Goal: Check status: Check status

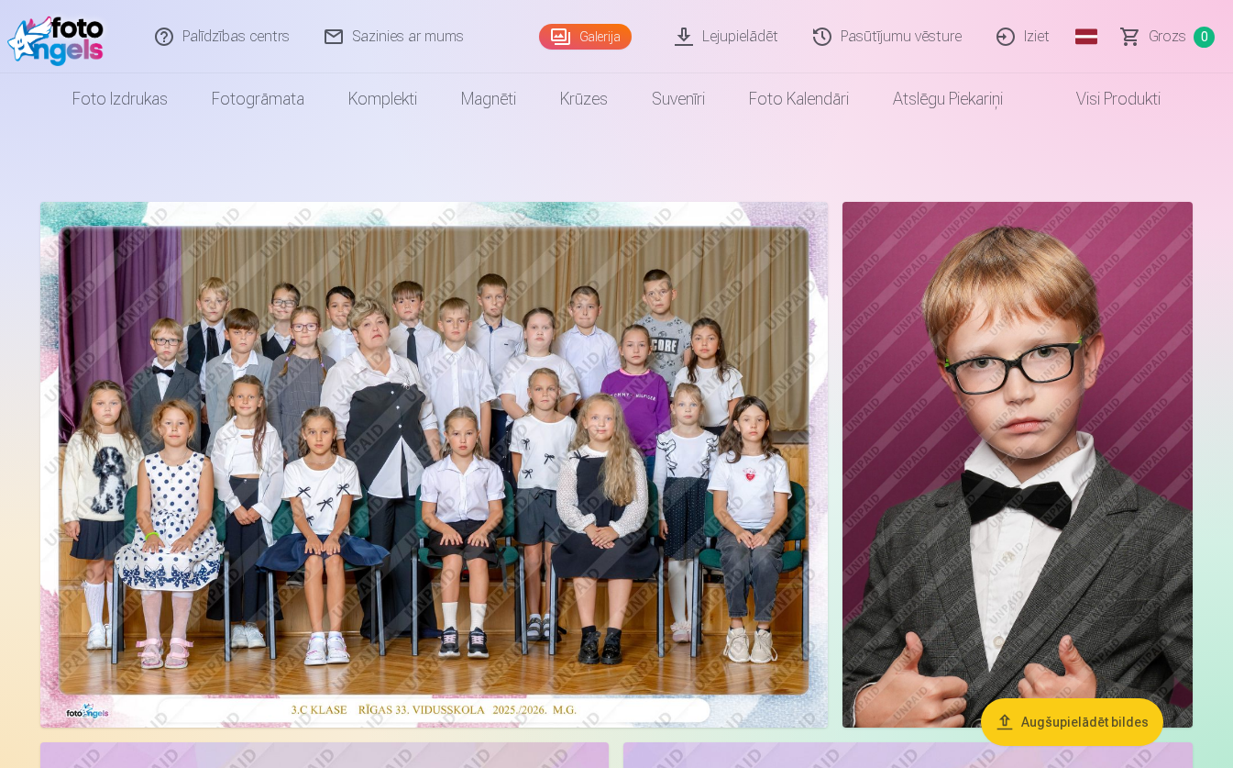
click at [767, 37] on link "Lejupielādēt" at bounding box center [727, 36] width 138 height 73
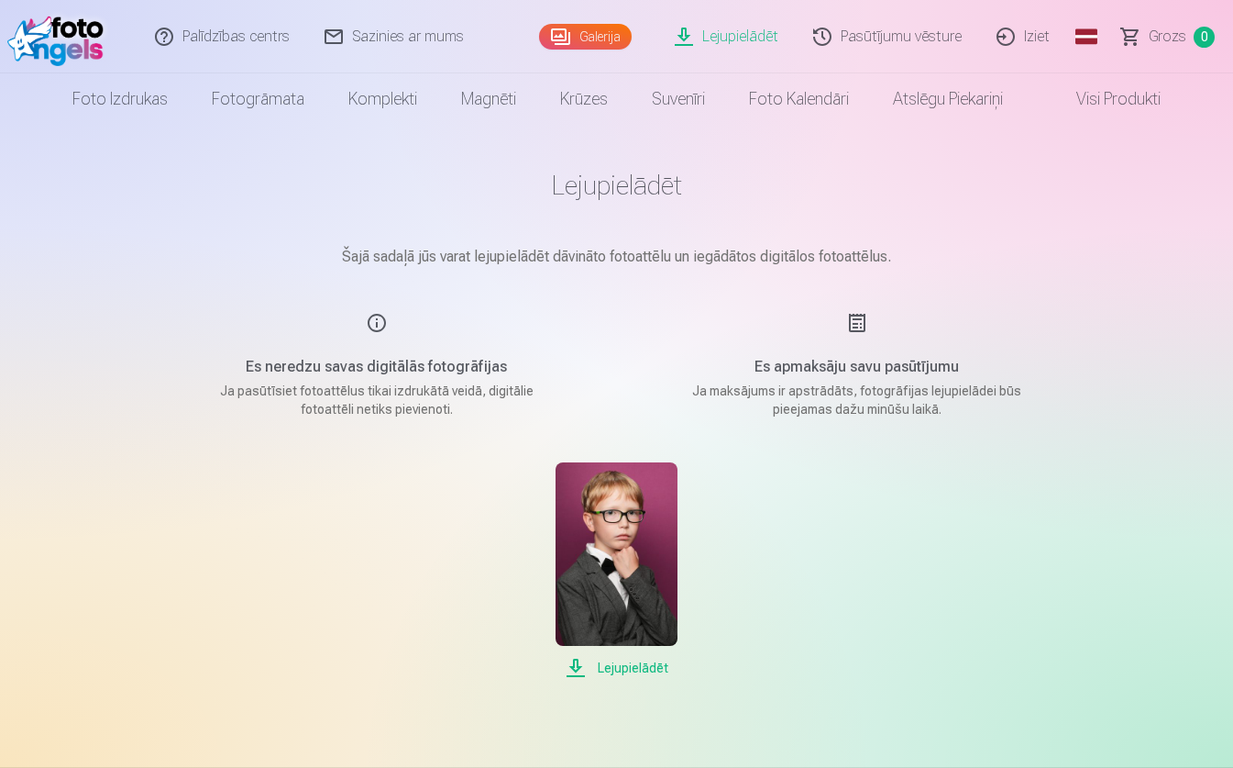
click at [901, 42] on link "Pasūtījumu vēsture" at bounding box center [888, 36] width 183 height 73
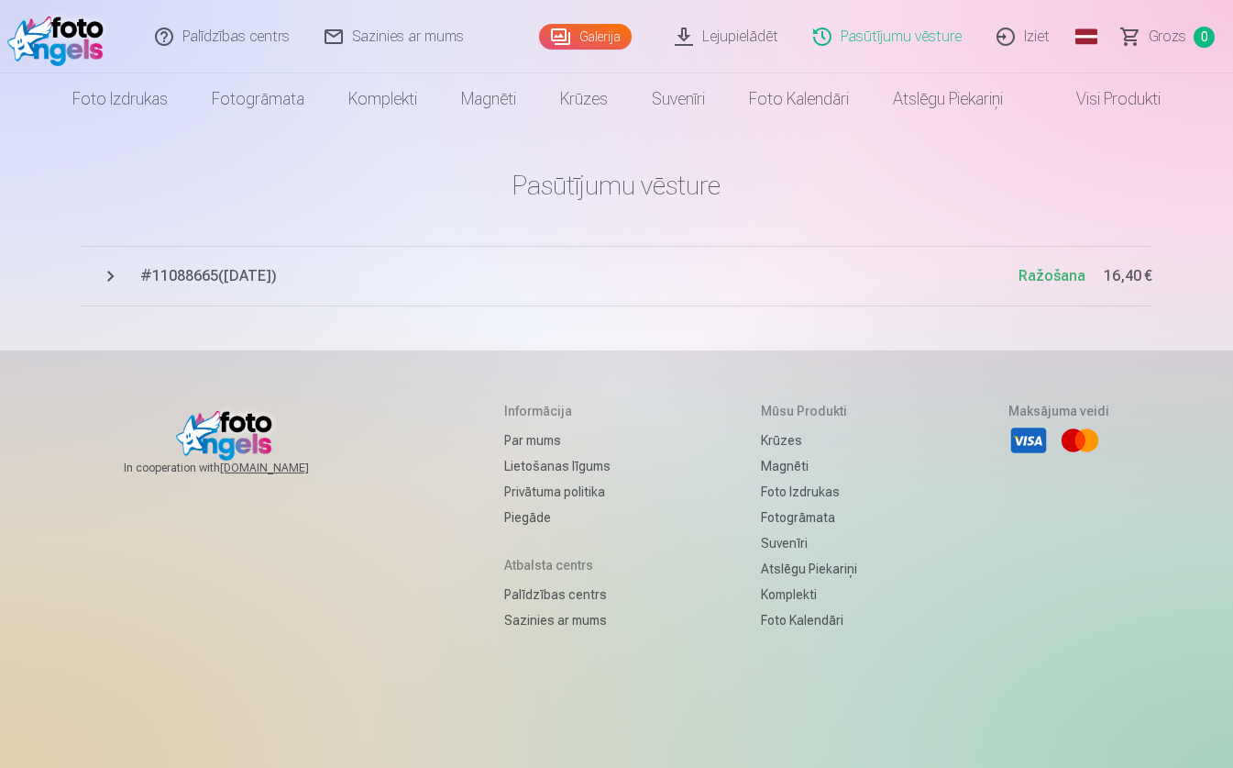
click at [1048, 277] on span "Ražošana" at bounding box center [1052, 275] width 67 height 17
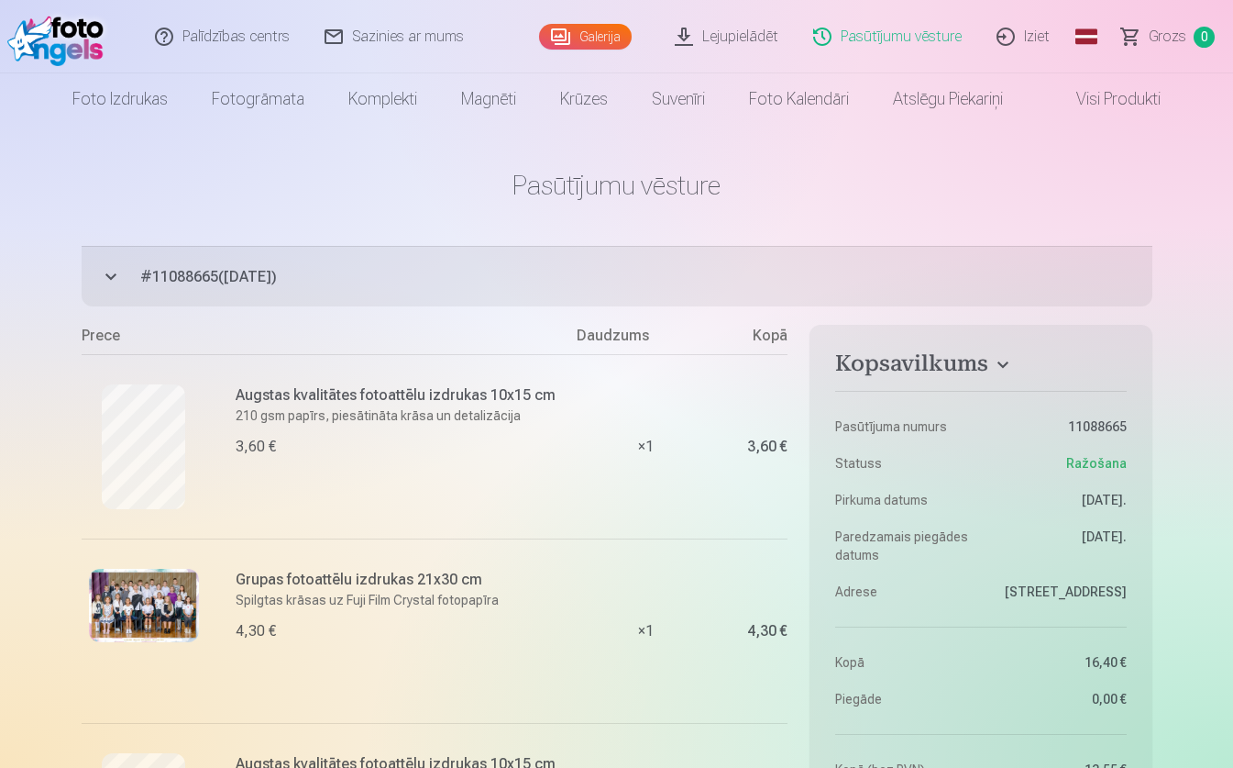
click at [716, 38] on link "Lejupielādēt" at bounding box center [727, 36] width 138 height 73
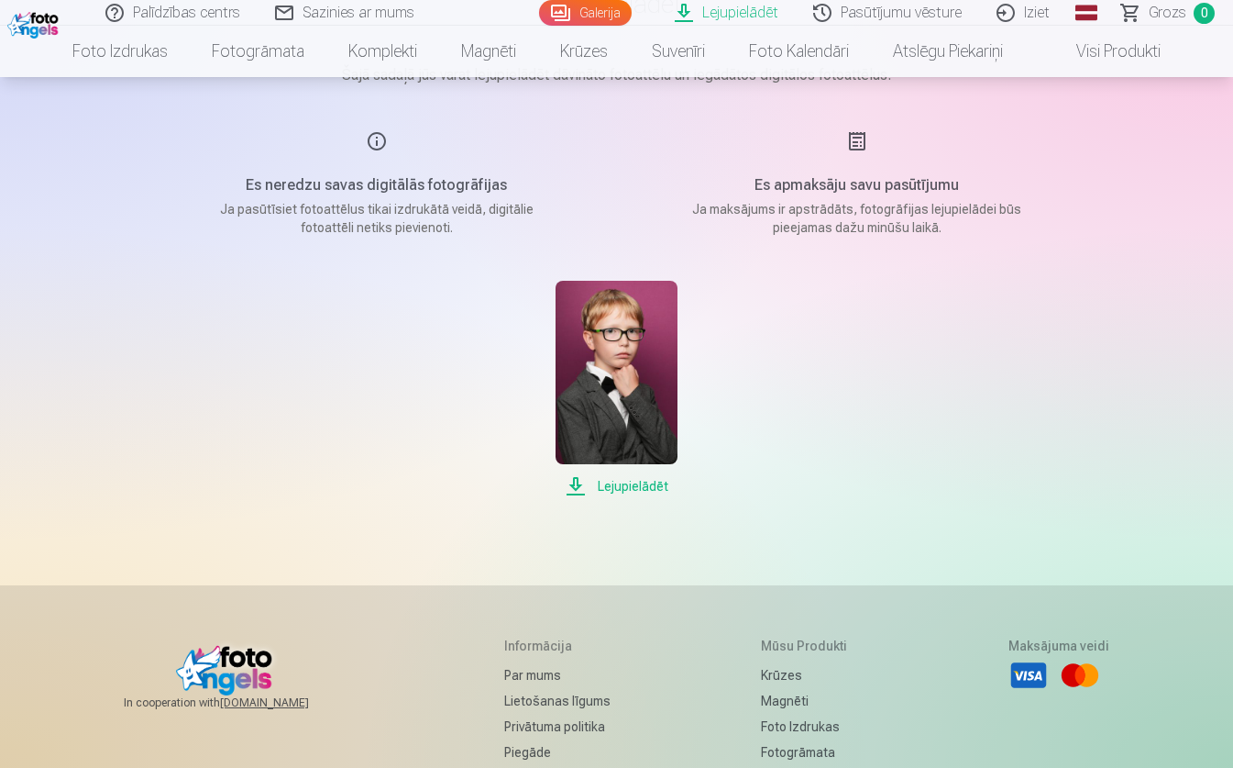
scroll to position [183, 0]
click at [627, 481] on span "Lejupielādēt" at bounding box center [617, 484] width 122 height 22
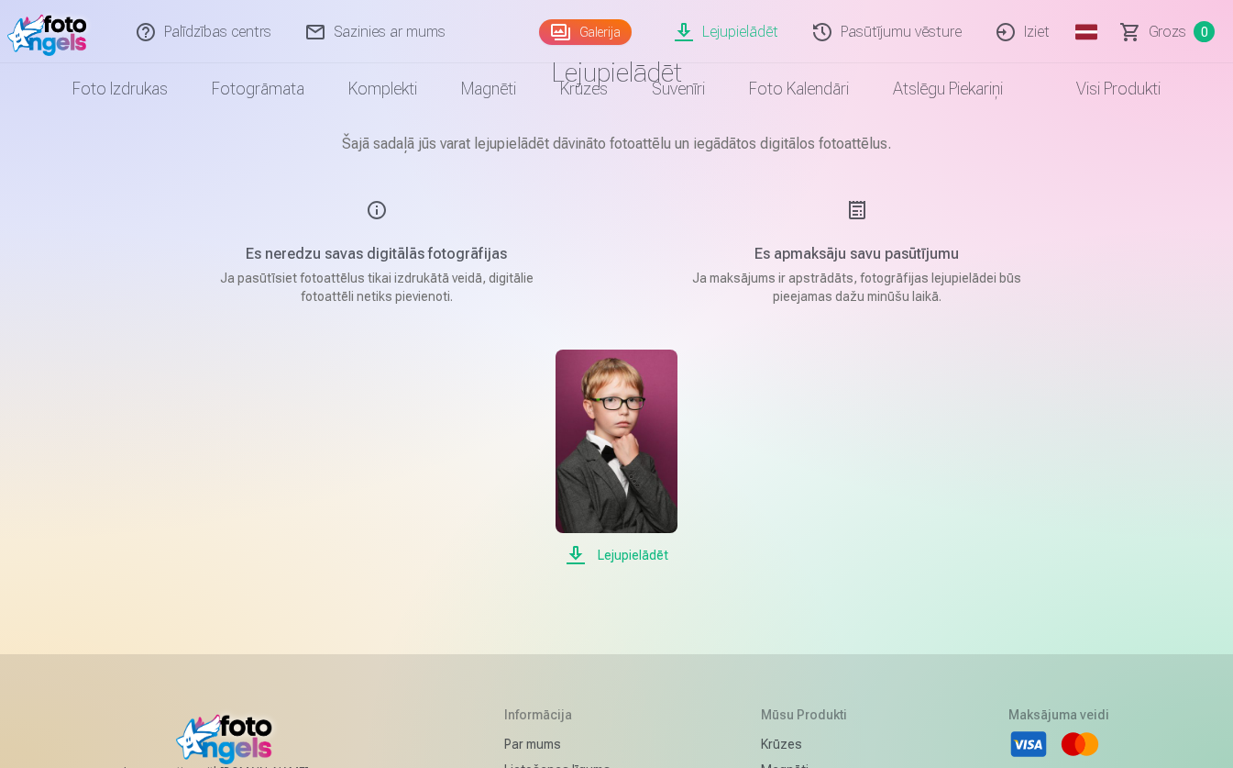
scroll to position [0, 0]
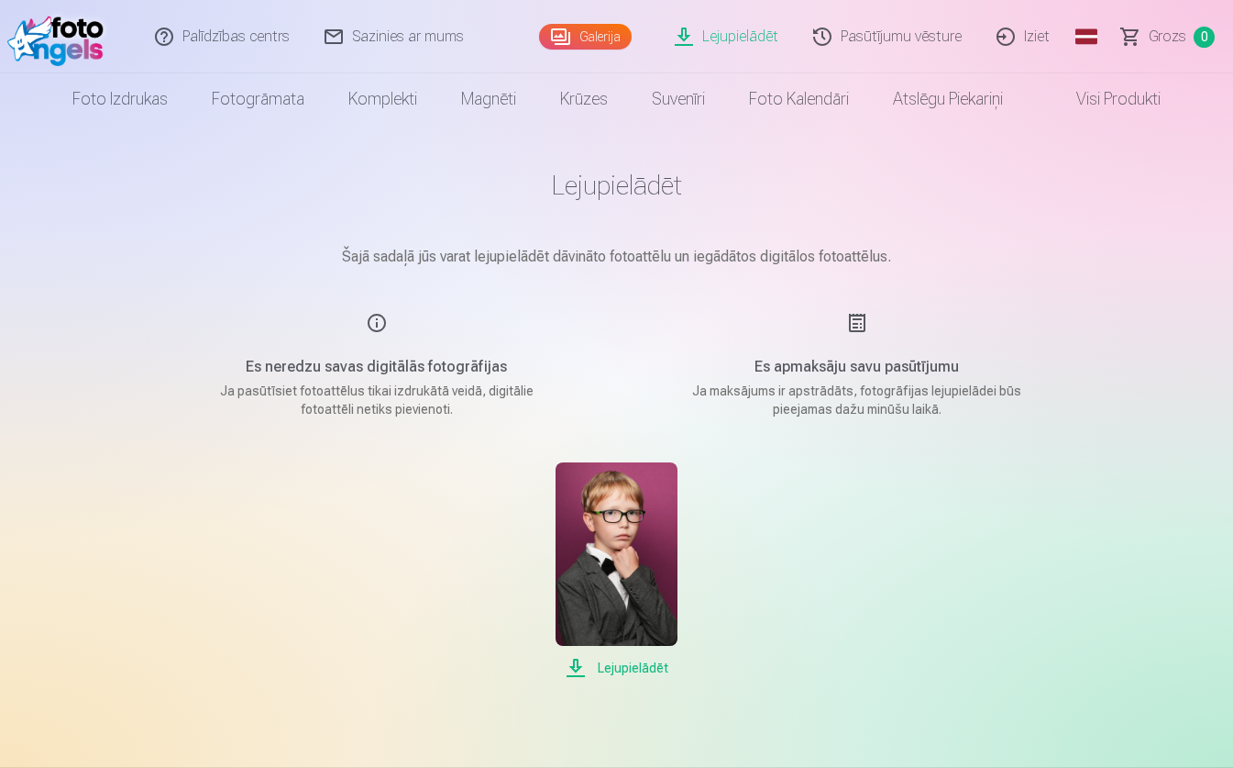
click at [881, 42] on link "Pasūtījumu vēsture" at bounding box center [888, 36] width 183 height 73
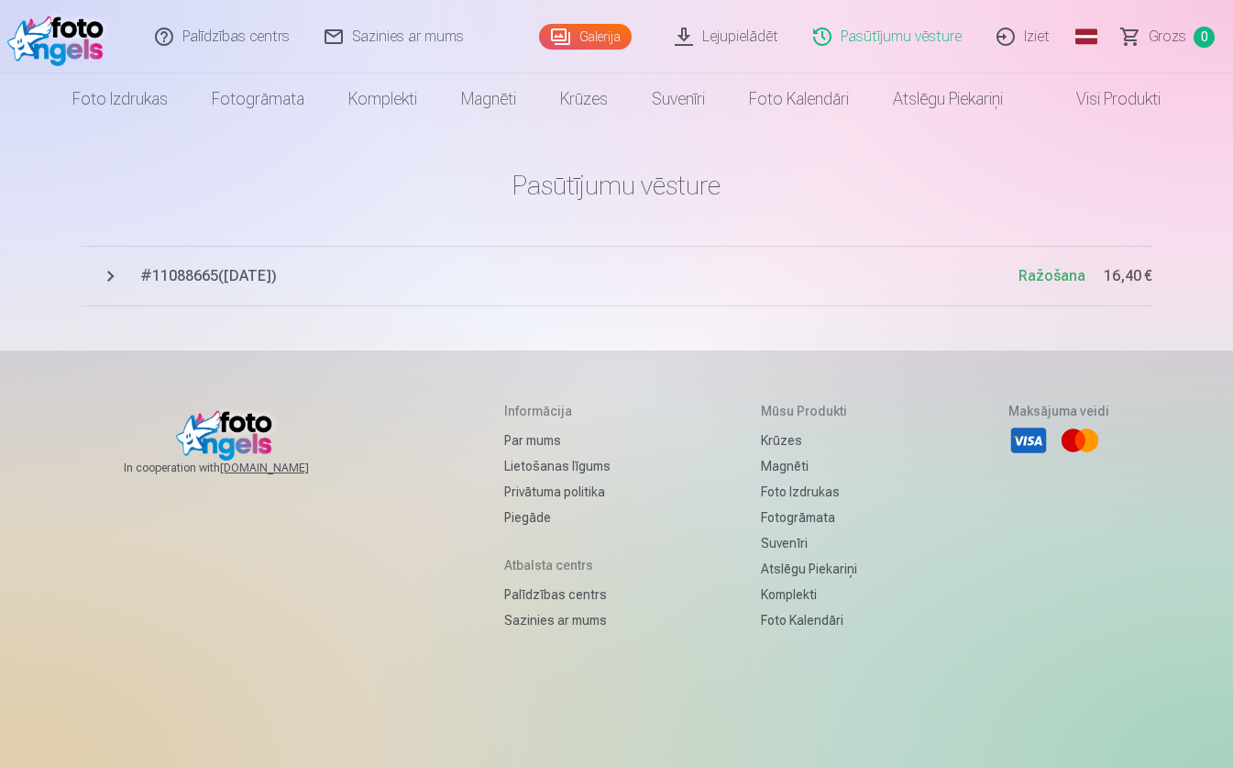
click at [289, 281] on span "# 11088665 ( [DATE] )" at bounding box center [579, 276] width 879 height 22
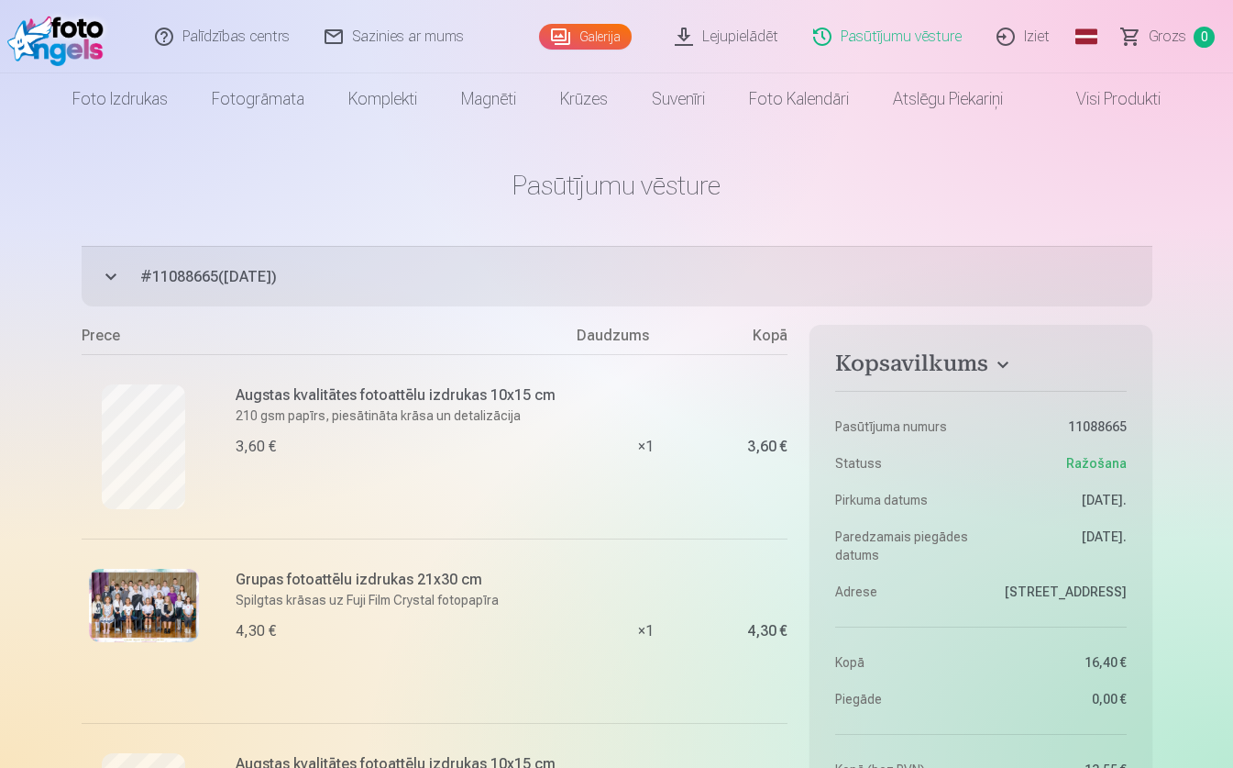
drag, startPoint x: 1061, startPoint y: 532, endPoint x: 1138, endPoint y: 535, distance: 77.1
click at [1138, 535] on aside "Kopsavilkums Pasūtījuma numurs 11088665 Statuss Ražošana Pirkuma datums [DATE].…" at bounding box center [981, 652] width 342 height 654
click at [1117, 536] on dd "[DATE]." at bounding box center [1058, 545] width 137 height 37
